Goal: Navigation & Orientation: Find specific page/section

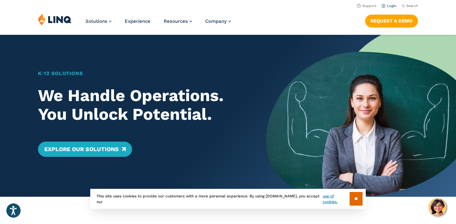
click at [388, 8] on li "Login" at bounding box center [388, 5] width 15 height 7
click at [388, 5] on link "Login" at bounding box center [388, 6] width 15 height 4
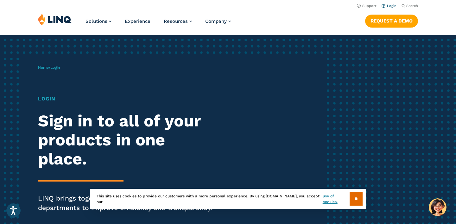
click at [391, 4] on link "Login" at bounding box center [388, 6] width 15 height 4
click at [58, 68] on span "Login" at bounding box center [54, 67] width 9 height 4
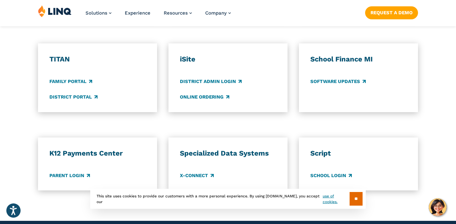
scroll to position [496, 0]
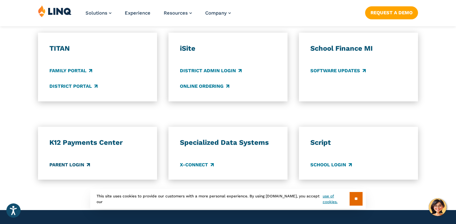
click at [52, 164] on link "Parent Login" at bounding box center [69, 164] width 40 height 7
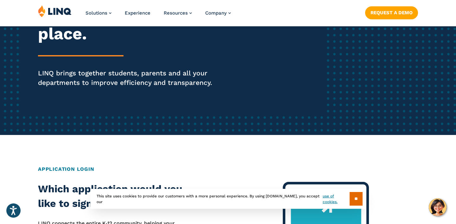
scroll to position [126, 0]
